Goal: Information Seeking & Learning: Learn about a topic

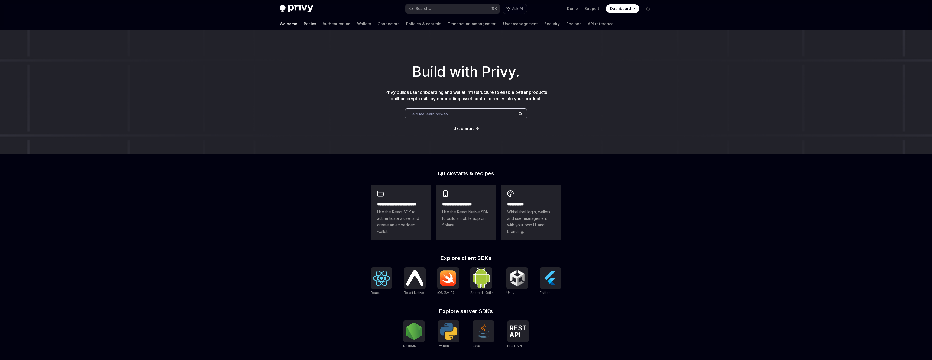
click at [304, 26] on link "Basics" at bounding box center [310, 23] width 12 height 13
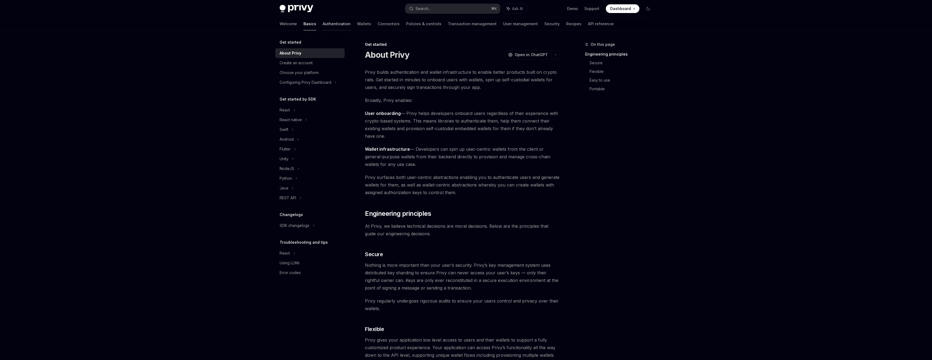
click at [323, 22] on link "Authentication" at bounding box center [337, 23] width 28 height 13
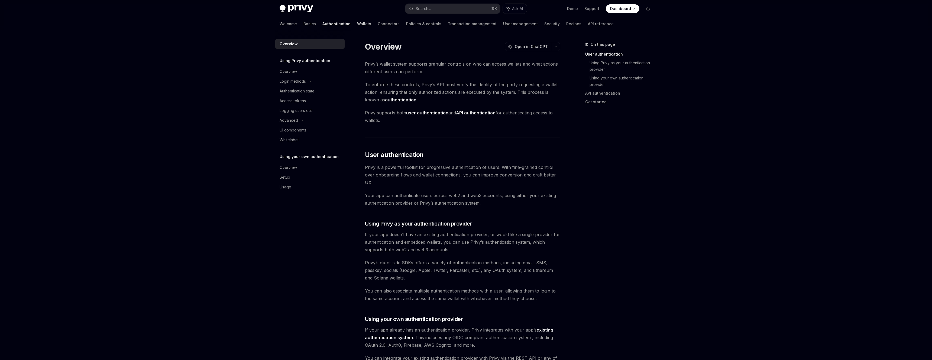
click at [357, 22] on link "Wallets" at bounding box center [364, 23] width 14 height 13
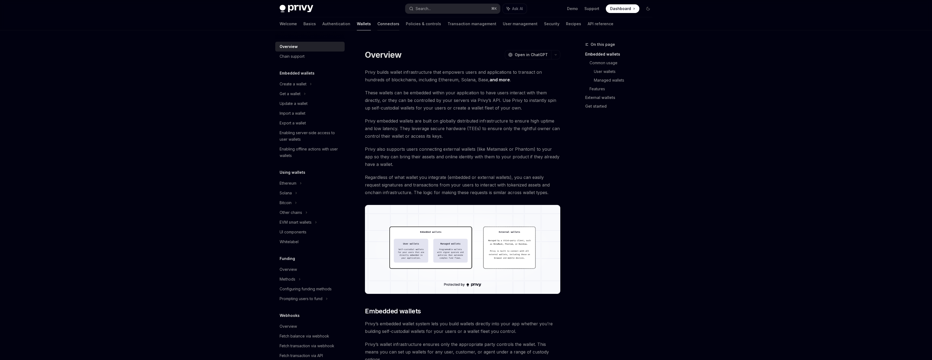
click at [377, 24] on link "Connectors" at bounding box center [388, 23] width 22 height 13
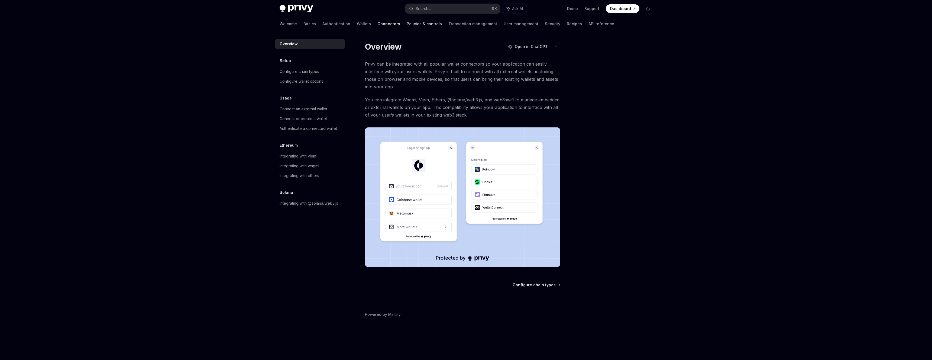
click at [407, 24] on link "Policies & controls" at bounding box center [424, 23] width 35 height 13
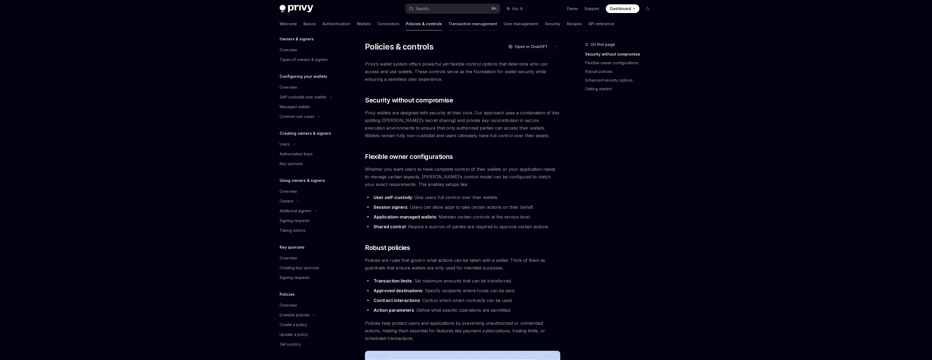
click at [448, 22] on link "Transaction management" at bounding box center [472, 23] width 49 height 13
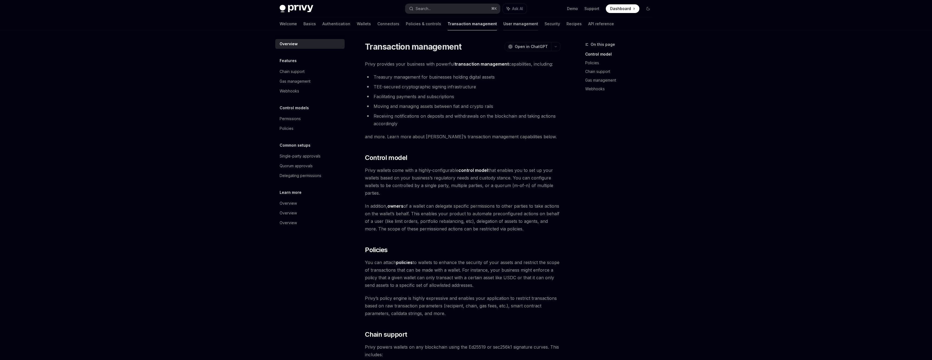
click at [503, 24] on link "User management" at bounding box center [520, 23] width 35 height 13
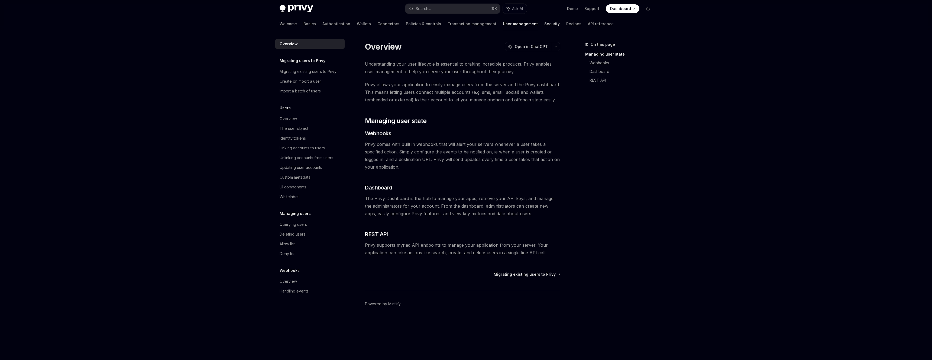
click at [544, 24] on link "Security" at bounding box center [551, 23] width 15 height 13
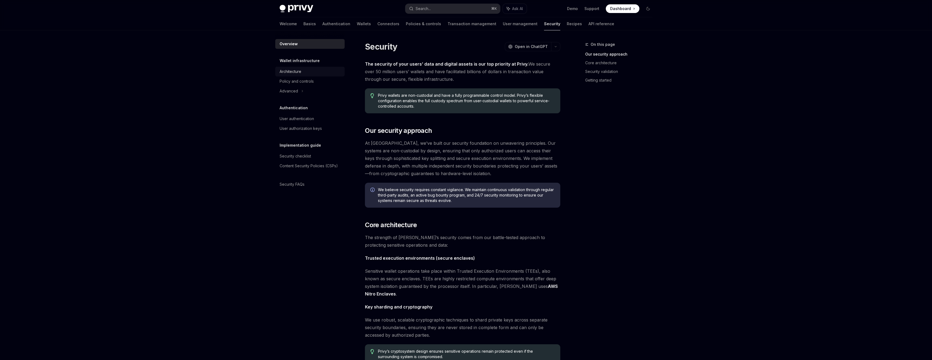
click at [298, 71] on div "Architecture" at bounding box center [291, 71] width 22 height 7
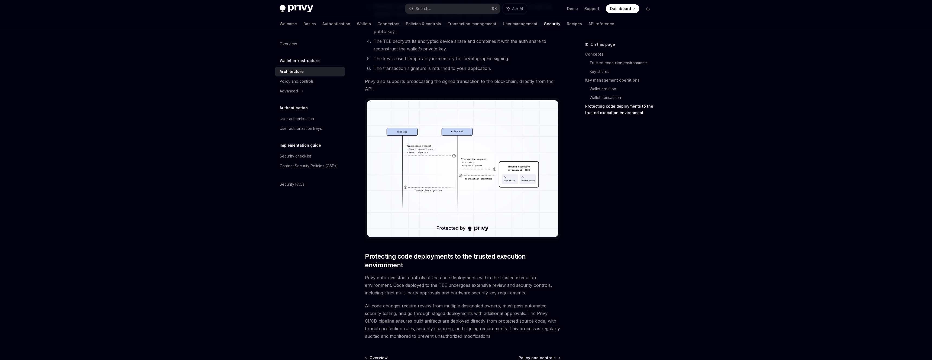
scroll to position [938, 0]
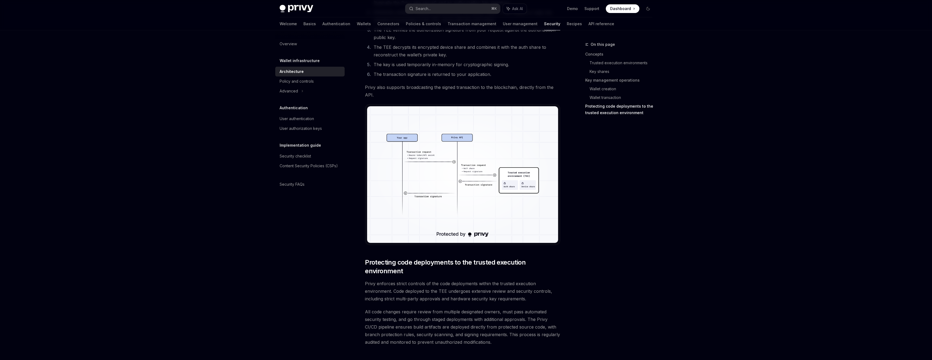
click at [481, 225] on img at bounding box center [462, 174] width 191 height 136
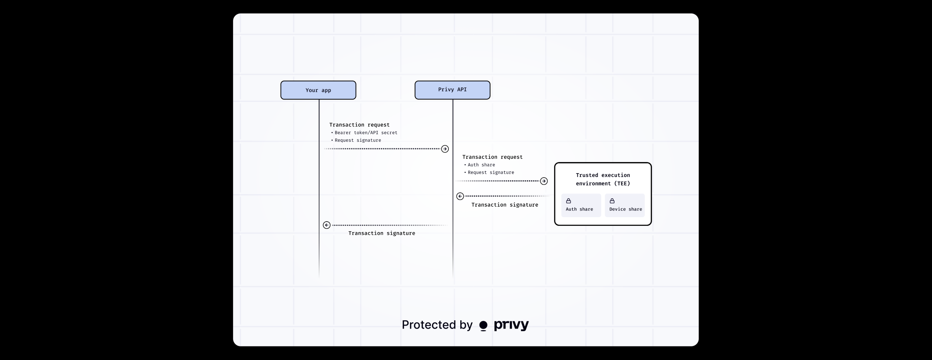
click at [187, 216] on div at bounding box center [466, 180] width 932 height 360
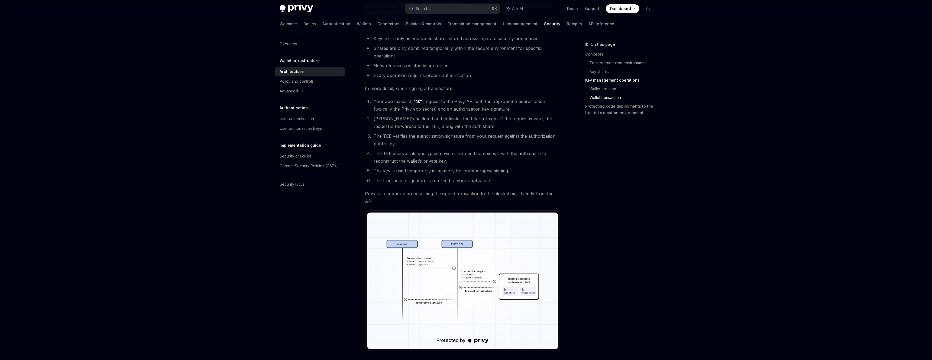
scroll to position [832, 0]
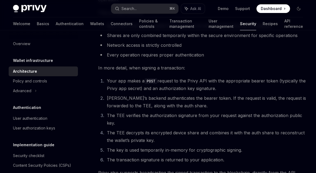
type textarea "*"
